Goal: Transaction & Acquisition: Purchase product/service

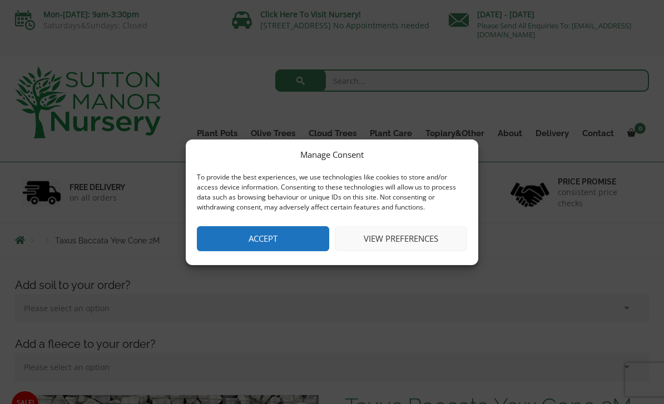
click at [273, 236] on button "Accept" at bounding box center [263, 238] width 132 height 25
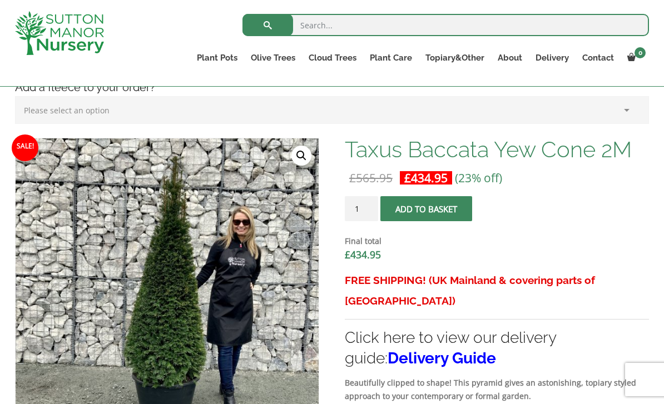
scroll to position [237, 0]
click at [366, 203] on input "1" at bounding box center [361, 208] width 33 height 25
type input "4"
click at [419, 213] on button "Add to basket" at bounding box center [426, 208] width 92 height 25
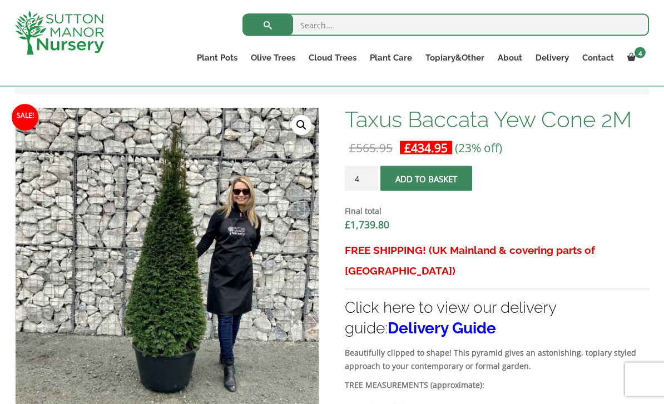
scroll to position [320, 0]
click at [0, 0] on link "Taxus Baccata (Yew)" at bounding box center [0, 0] width 0 height 0
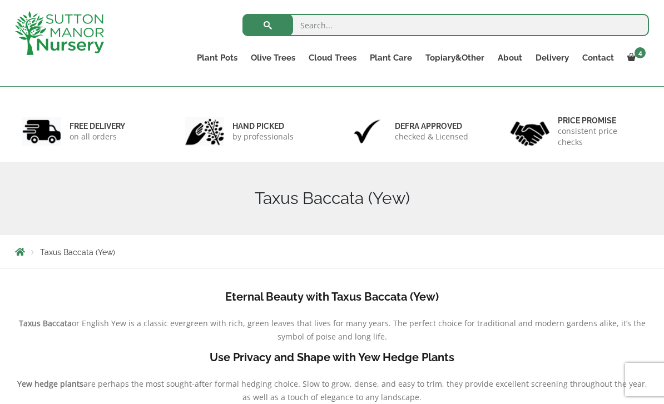
scroll to position [27, 0]
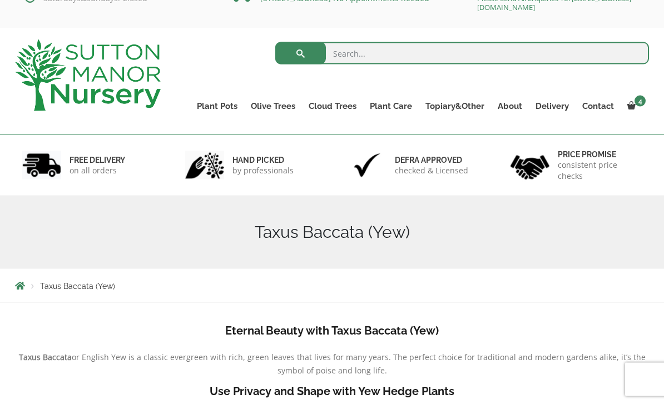
click at [354, 57] on input "search" at bounding box center [462, 53] width 374 height 22
type input "Taxus"
click at [300, 53] on button "submit" at bounding box center [300, 53] width 51 height 22
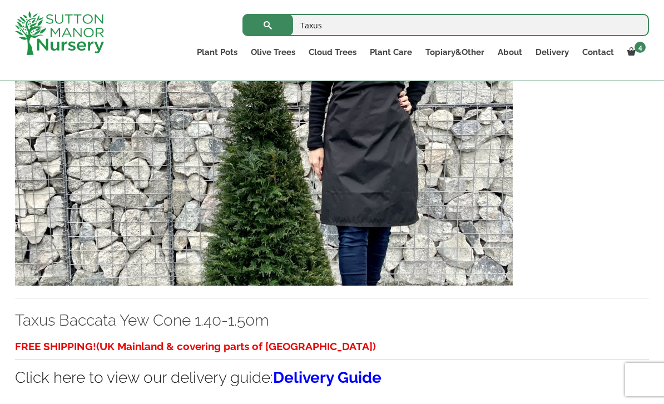
scroll to position [1306, 0]
click at [370, 227] on img at bounding box center [264, 165] width 498 height 239
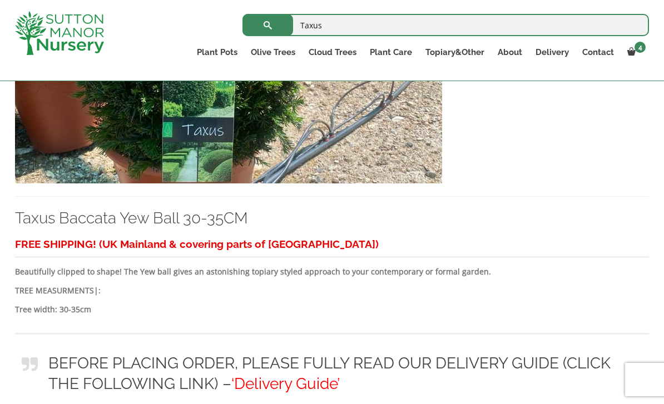
scroll to position [4047, 0]
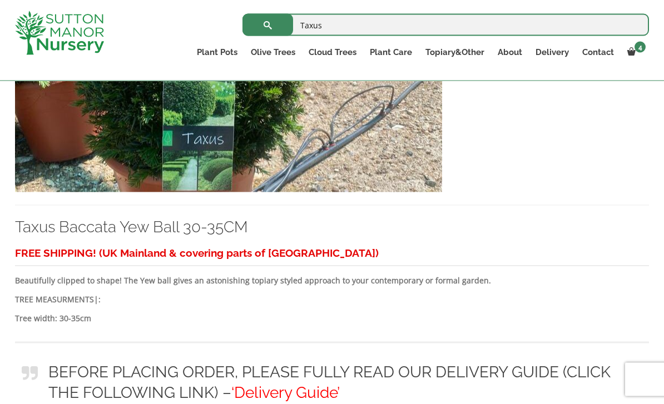
click at [355, 192] on img at bounding box center [228, 72] width 427 height 239
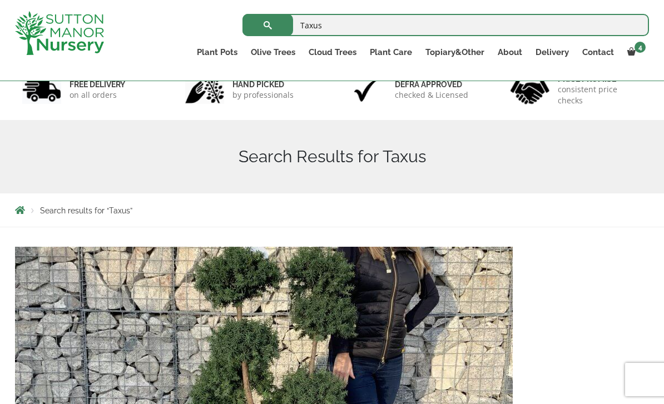
scroll to position [0, 0]
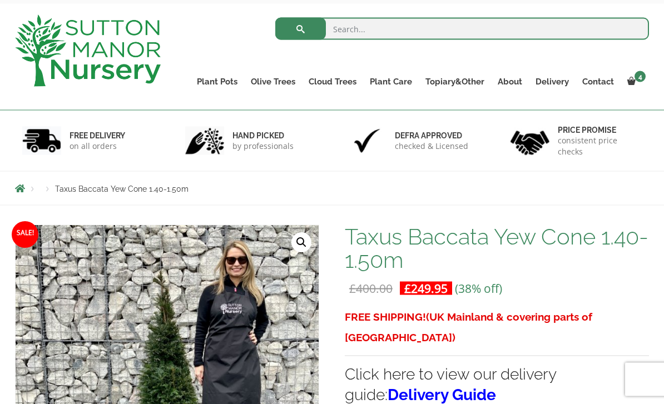
scroll to position [45, 0]
